Goal: Navigation & Orientation: Find specific page/section

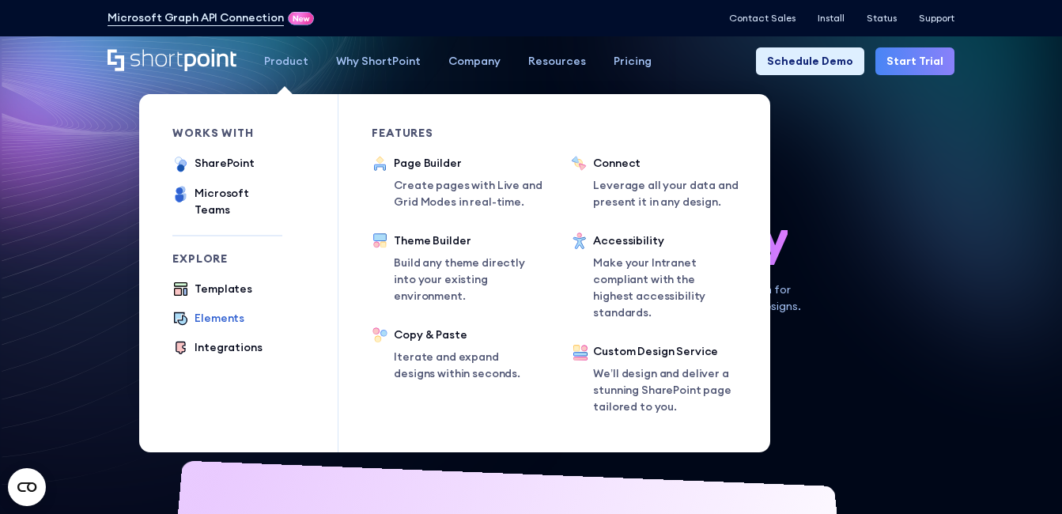
click at [216, 310] on div "Elements" at bounding box center [220, 318] width 50 height 17
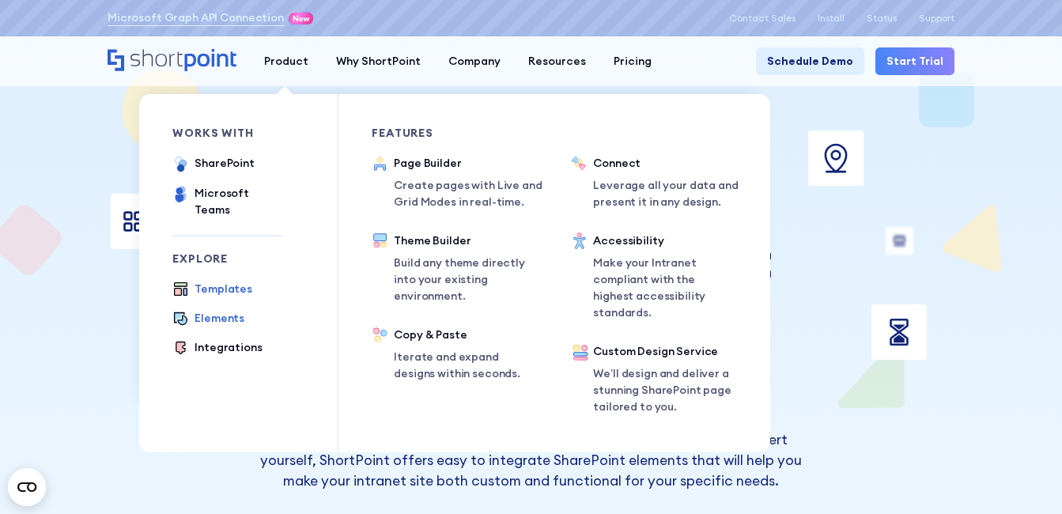
click at [218, 281] on div "Templates" at bounding box center [224, 289] width 58 height 17
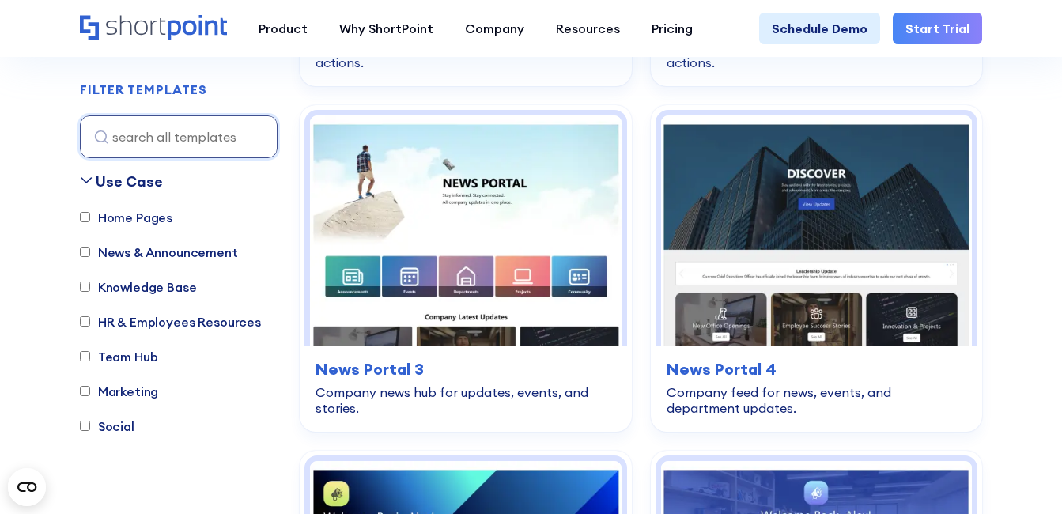
scroll to position [1477, 0]
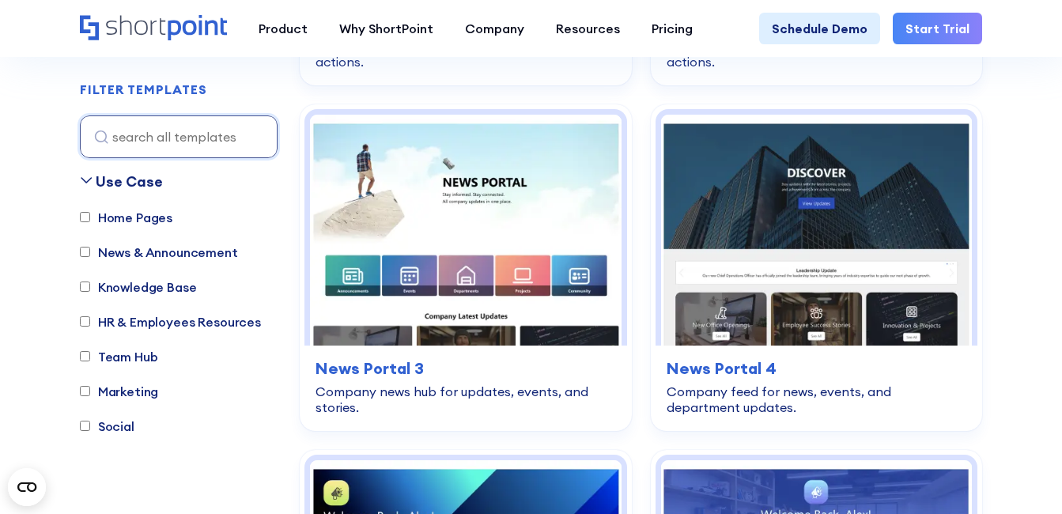
click at [103, 215] on label "Home Pages" at bounding box center [126, 217] width 93 height 19
click at [90, 215] on input "Home Pages" at bounding box center [85, 218] width 10 height 10
checkbox input "true"
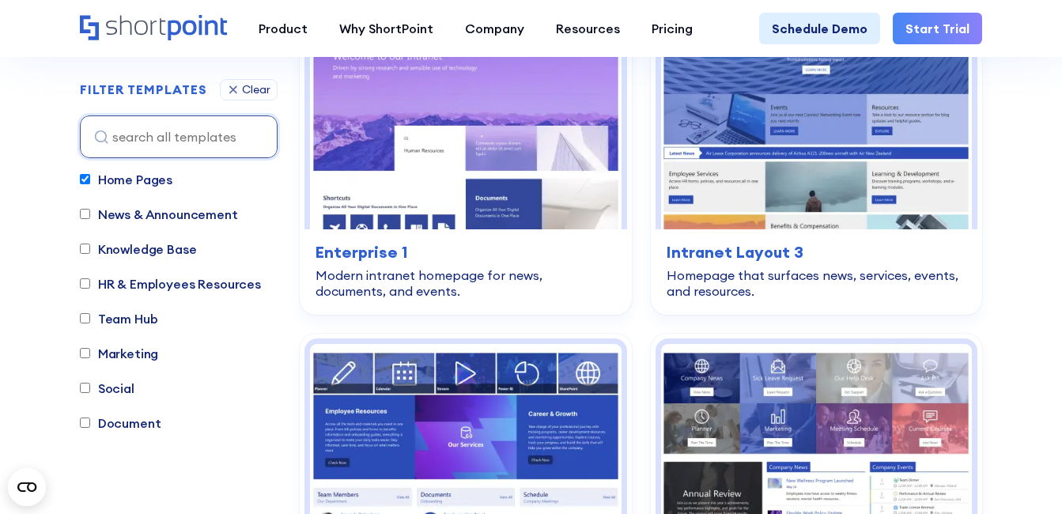
scroll to position [36, 0]
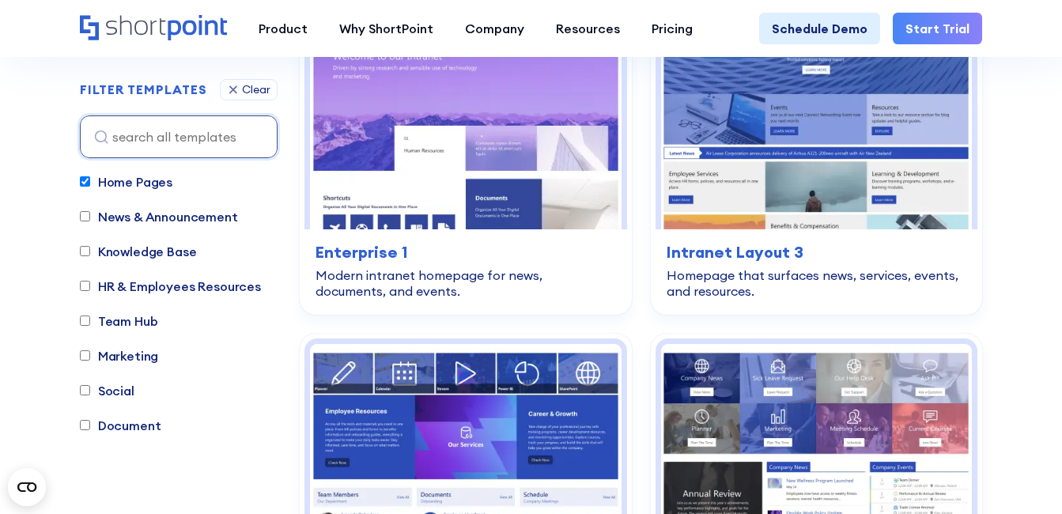
click at [134, 425] on label "Document" at bounding box center [120, 425] width 81 height 19
click at [90, 425] on input "Document" at bounding box center [85, 426] width 10 height 10
checkbox input "true"
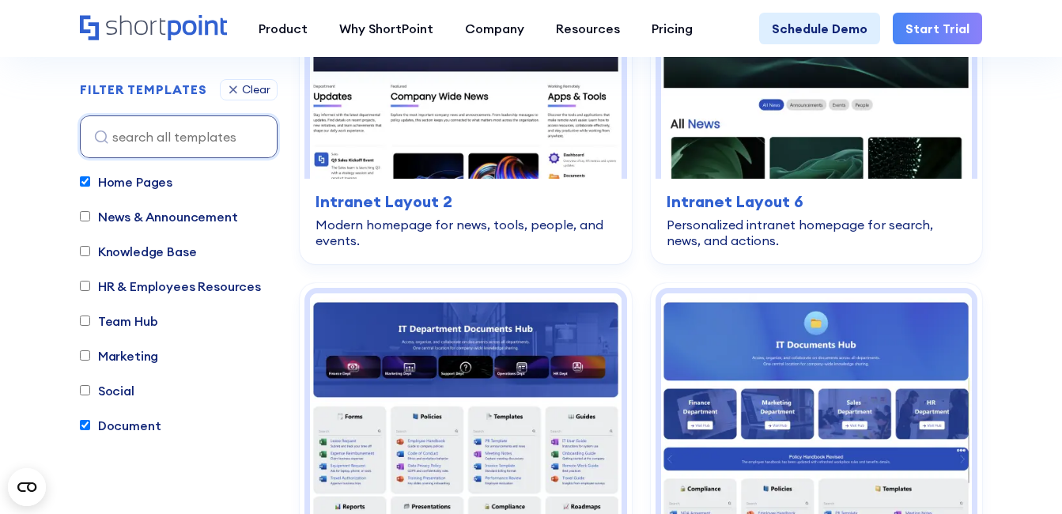
scroll to position [467, 0]
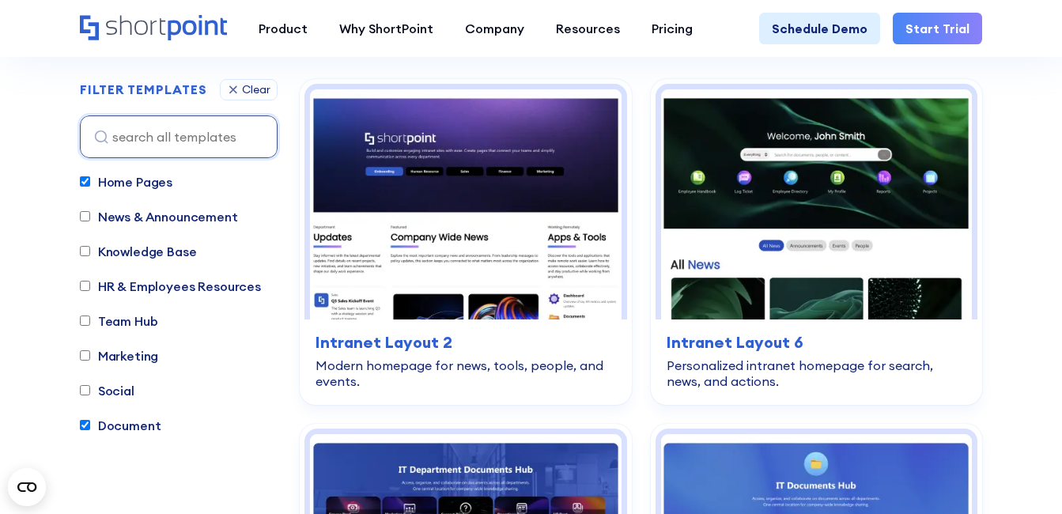
click at [127, 286] on label "HR & Employees Resources" at bounding box center [170, 286] width 181 height 19
click at [90, 286] on input "HR & Employees Resources" at bounding box center [85, 287] width 10 height 10
click at [85, 282] on input "HR & Employees Resources" at bounding box center [85, 287] width 10 height 10
checkbox input "false"
click at [83, 426] on input "Document" at bounding box center [85, 426] width 10 height 10
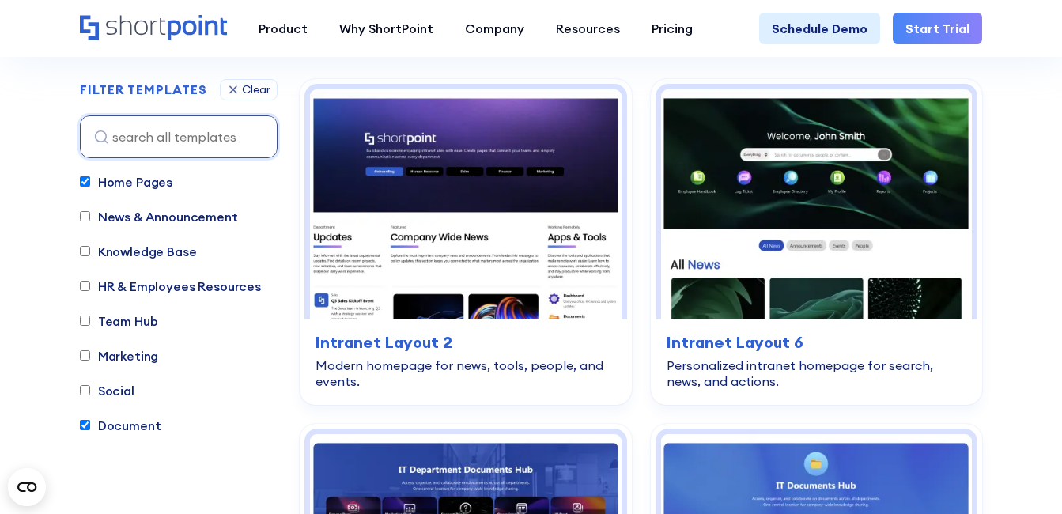
checkbox input "false"
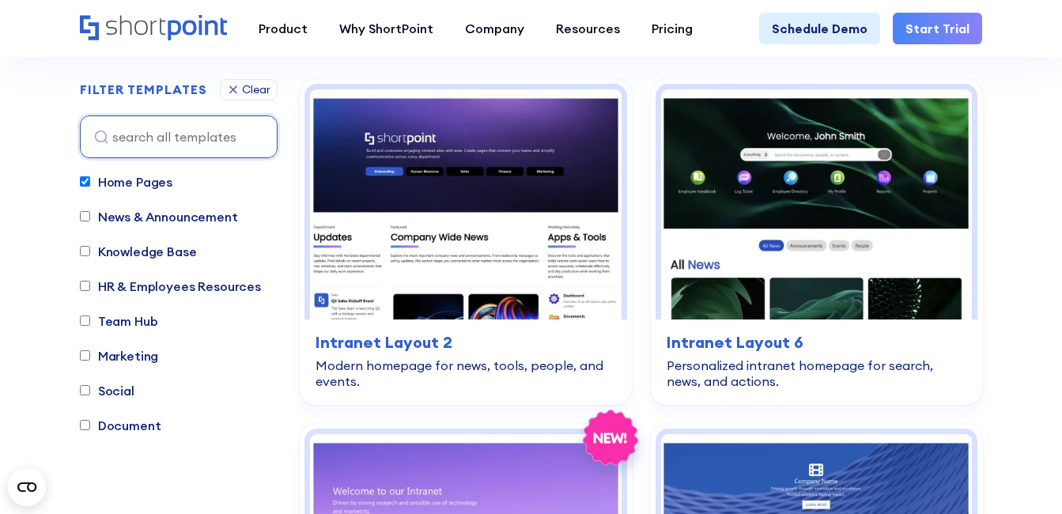
click at [86, 247] on input "Knowledge Base" at bounding box center [85, 252] width 10 height 10
checkbox input "true"
click at [84, 183] on input "Home Pages" at bounding box center [85, 182] width 10 height 10
checkbox input "false"
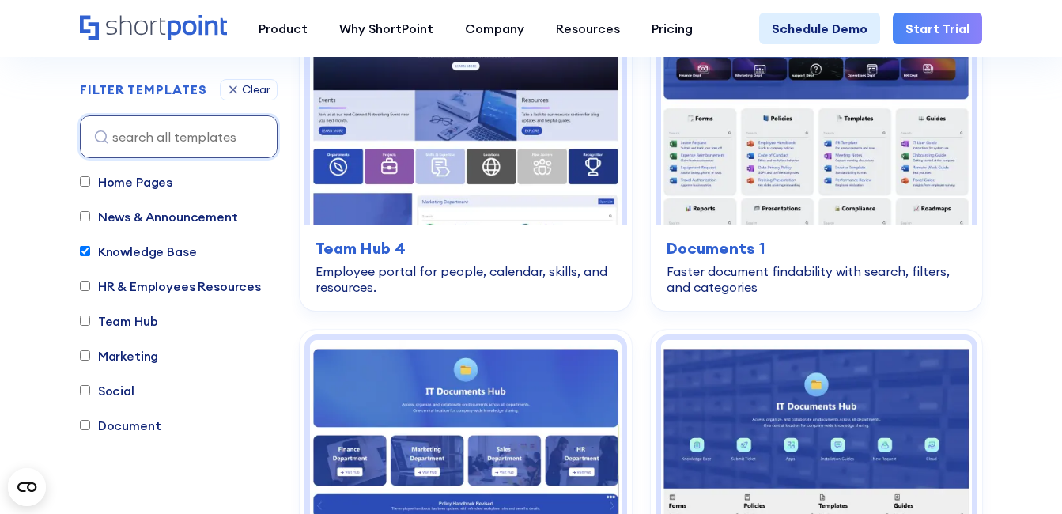
scroll to position [2063, 0]
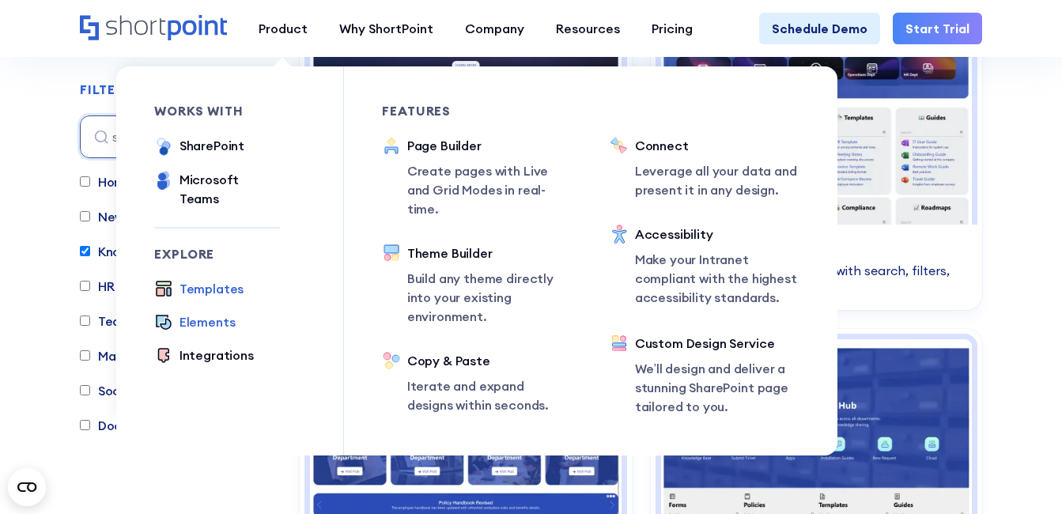
click at [211, 312] on div "Elements" at bounding box center [208, 321] width 56 height 19
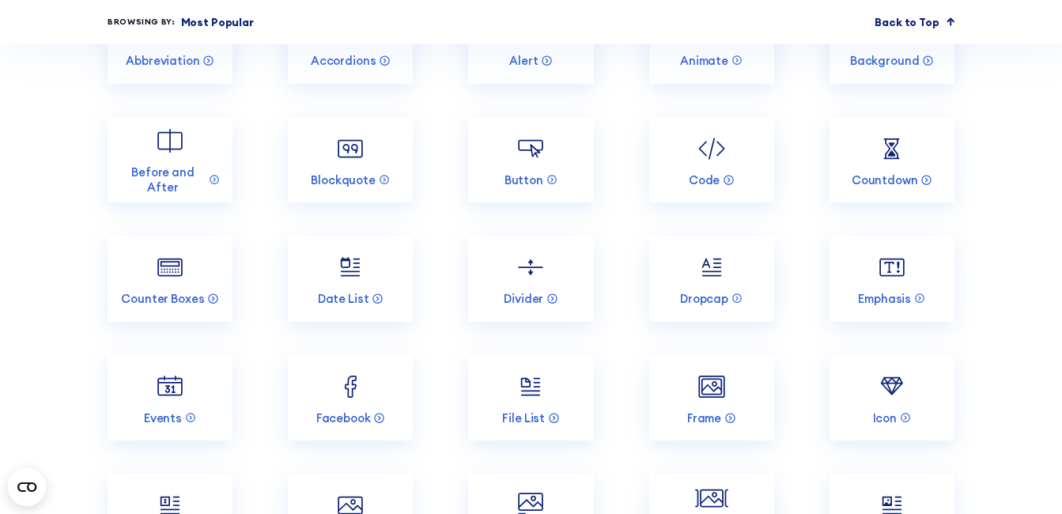
scroll to position [1541, 0]
